Goal: Use online tool/utility: Utilize a website feature to perform a specific function

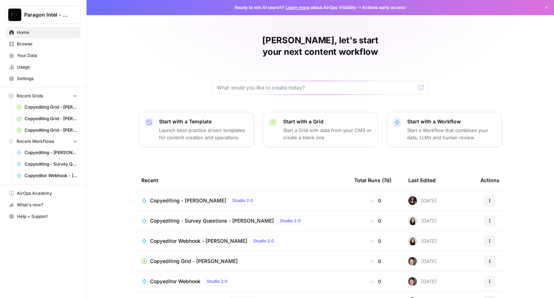
click at [190, 197] on span "Copyediting - [PERSON_NAME]" at bounding box center [188, 200] width 76 height 7
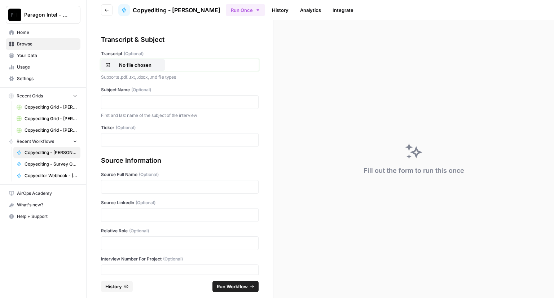
click at [112, 67] on p "No file chosen" at bounding box center [135, 64] width 46 height 7
click at [127, 102] on p at bounding box center [180, 101] width 148 height 7
click at [116, 140] on p at bounding box center [180, 139] width 148 height 7
click at [116, 186] on p at bounding box center [180, 186] width 148 height 7
click at [116, 209] on div at bounding box center [179, 215] width 157 height 14
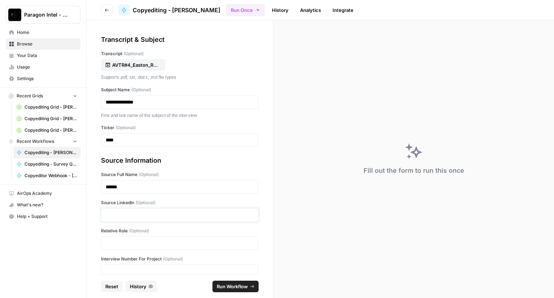
click at [116, 214] on p at bounding box center [180, 214] width 148 height 7
click at [152, 237] on div at bounding box center [179, 243] width 157 height 14
click at [153, 244] on p at bounding box center [180, 242] width 148 height 7
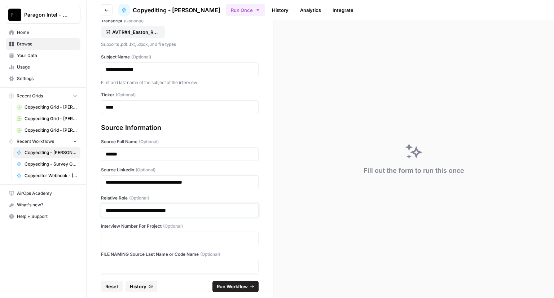
scroll to position [39, 0]
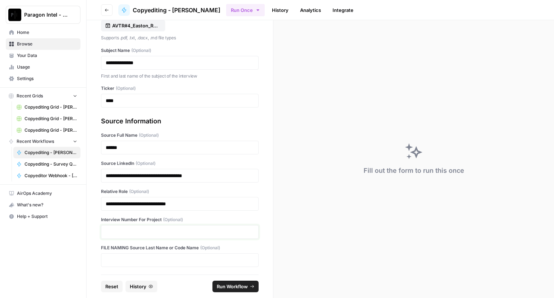
click at [164, 230] on p at bounding box center [180, 231] width 148 height 7
click at [235, 287] on span "Run Workflow" at bounding box center [232, 286] width 31 height 7
